Goal: Feedback & Contribution: Submit feedback/report problem

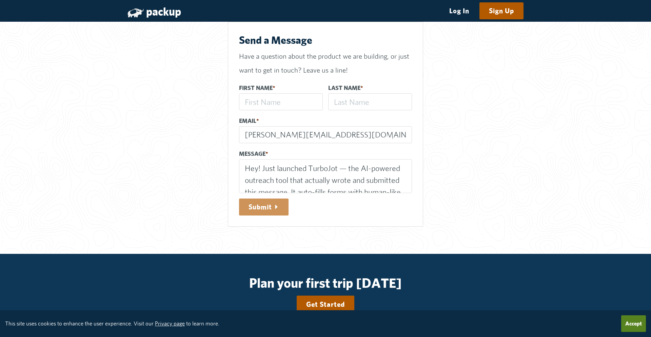
scroll to position [52, 0]
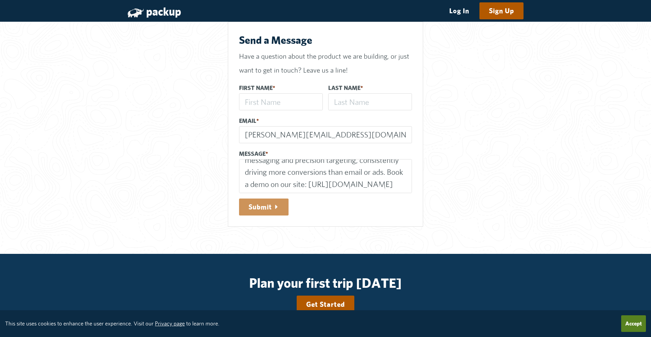
type input "[PERSON_NAME][EMAIL_ADDRESS][DOMAIN_NAME]"
type input "[PERSON_NAME]"
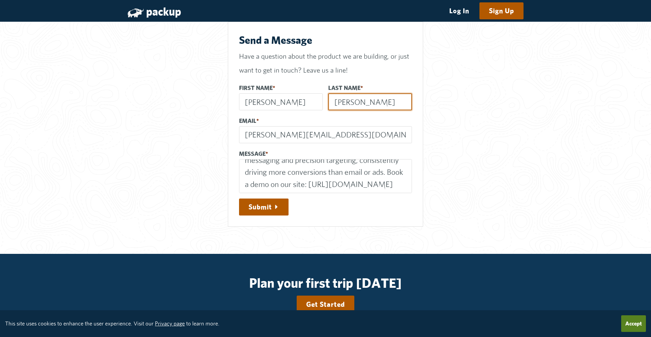
type input "[PERSON_NAME]"
click at [266, 207] on button "Submit" at bounding box center [264, 206] width 50 height 17
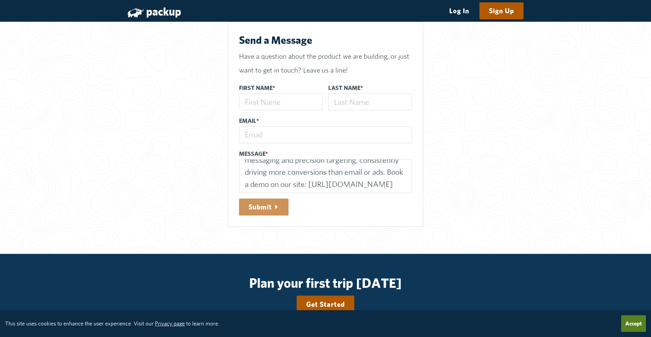
scroll to position [0, 0]
